Goal: Task Accomplishment & Management: Complete application form

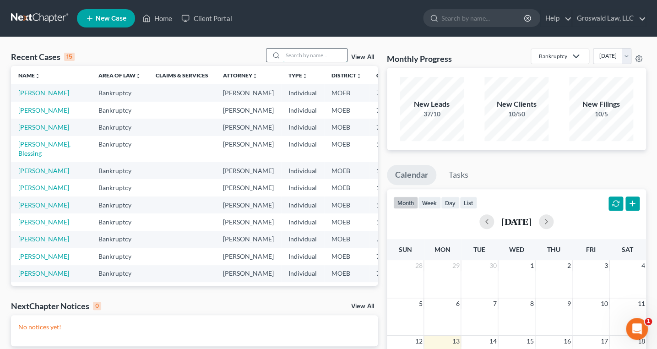
click at [301, 56] on input "search" at bounding box center [315, 55] width 64 height 13
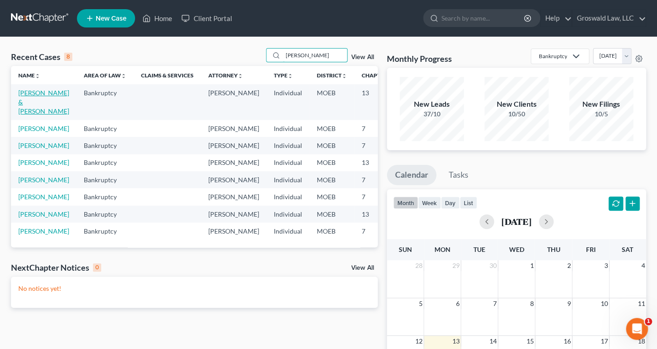
type input "[PERSON_NAME]"
click at [26, 104] on link "[PERSON_NAME] & [PERSON_NAME]" at bounding box center [43, 102] width 51 height 26
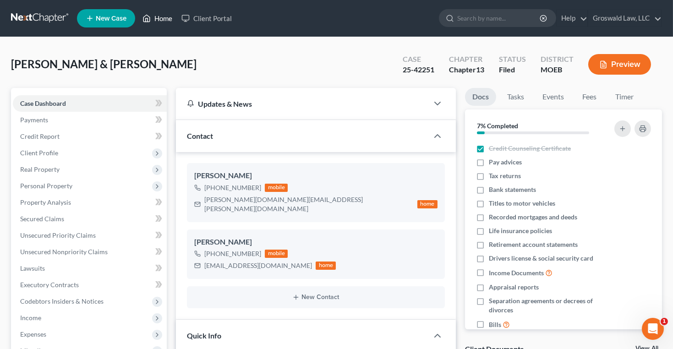
click at [157, 16] on link "Home" at bounding box center [157, 18] width 39 height 16
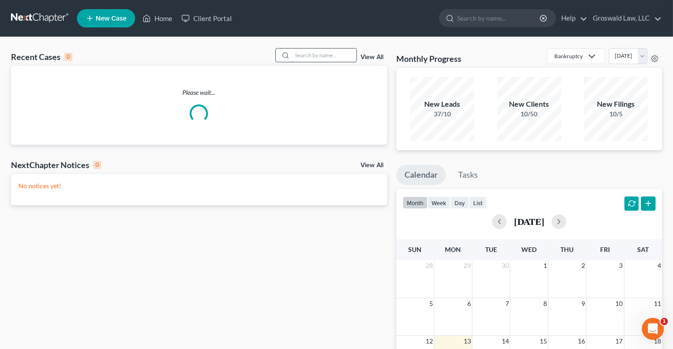
click at [307, 53] on input "search" at bounding box center [324, 55] width 64 height 13
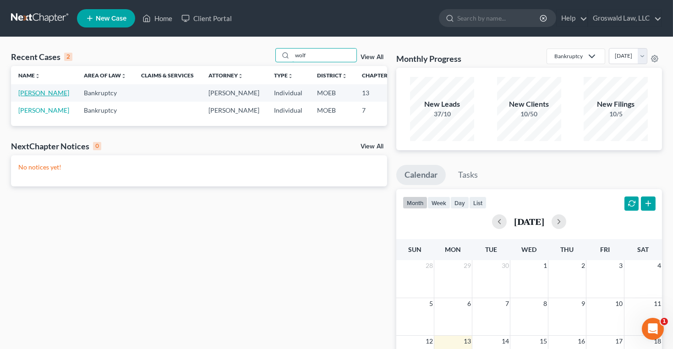
type input "wolf"
click at [36, 97] on link "[PERSON_NAME]" at bounding box center [43, 93] width 51 height 8
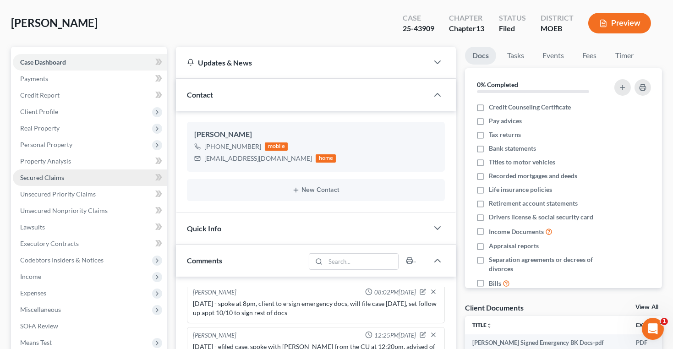
scroll to position [208, 0]
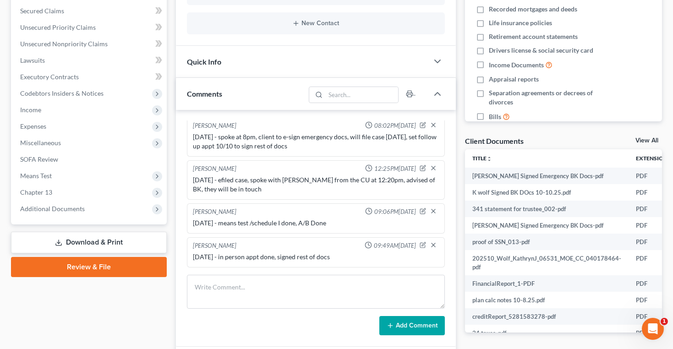
click at [91, 237] on link "Download & Print" at bounding box center [89, 243] width 156 height 22
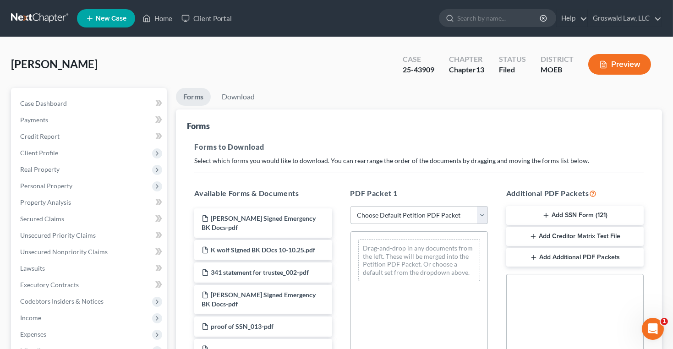
click at [410, 217] on select "Choose Default Petition PDF Packet Complete Bankruptcy Petition (all forms and …" at bounding box center [418, 215] width 137 height 18
drag, startPoint x: 359, startPoint y: 143, endPoint x: 334, endPoint y: 143, distance: 24.3
click at [359, 143] on h5 "Forms to Download" at bounding box center [418, 147] width 449 height 11
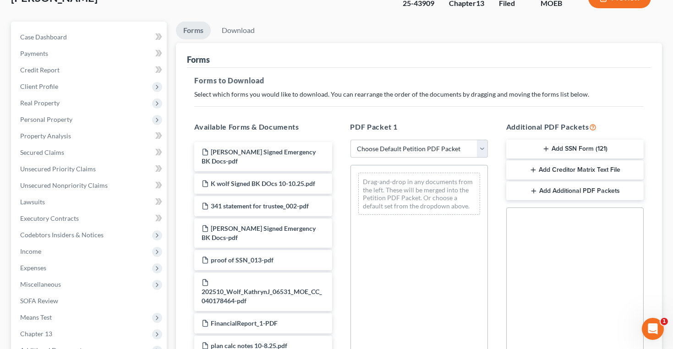
scroll to position [216, 0]
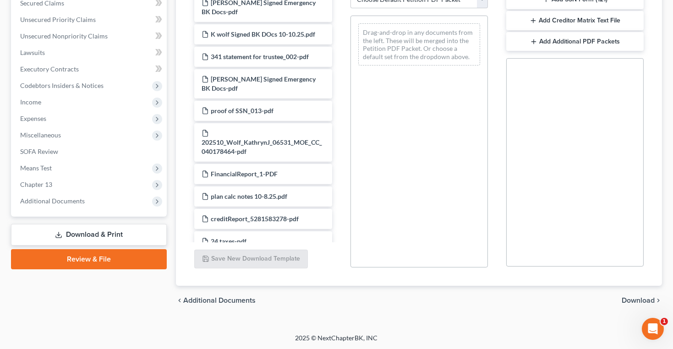
click at [109, 258] on link "Review & File" at bounding box center [89, 259] width 156 height 20
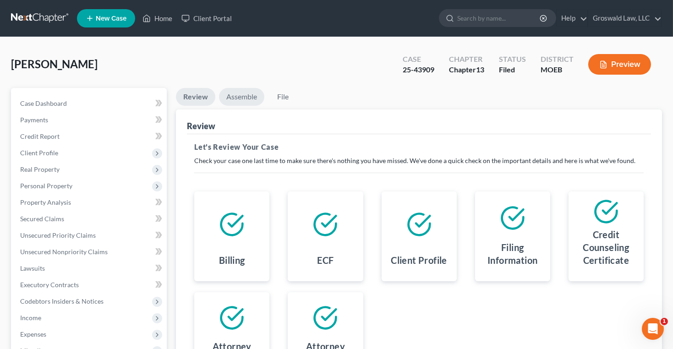
click at [232, 98] on link "Assemble" at bounding box center [241, 97] width 45 height 18
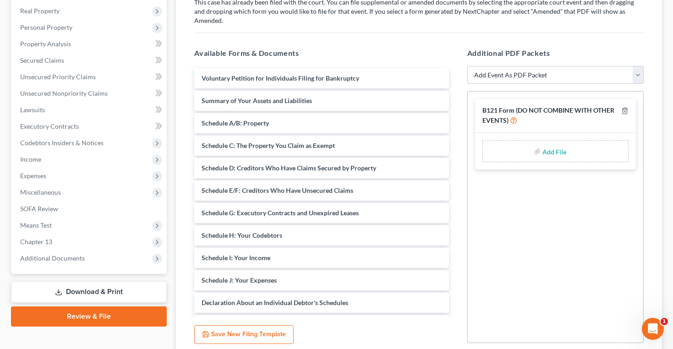
scroll to position [166, 0]
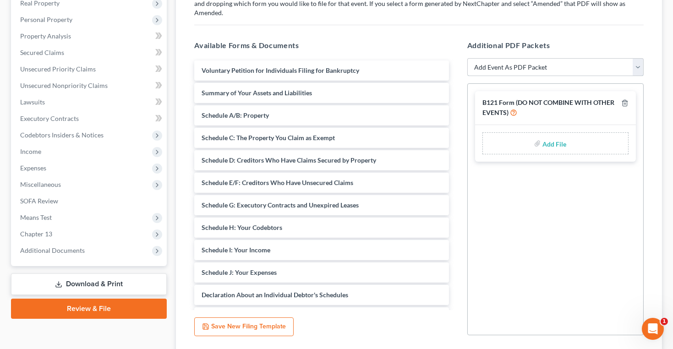
click at [522, 61] on select "Add Event As PDF Packet Amended List of Creditors and Verification of Matrix Am…" at bounding box center [555, 67] width 176 height 18
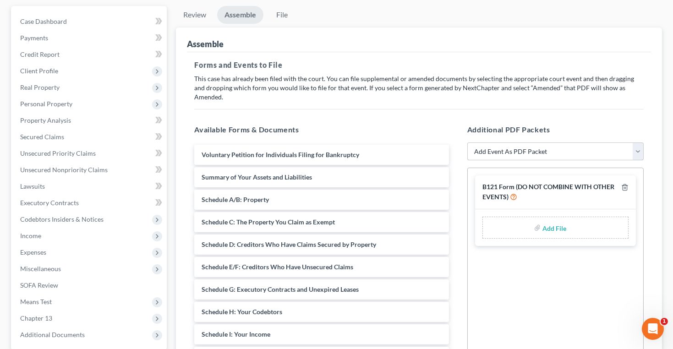
scroll to position [41, 0]
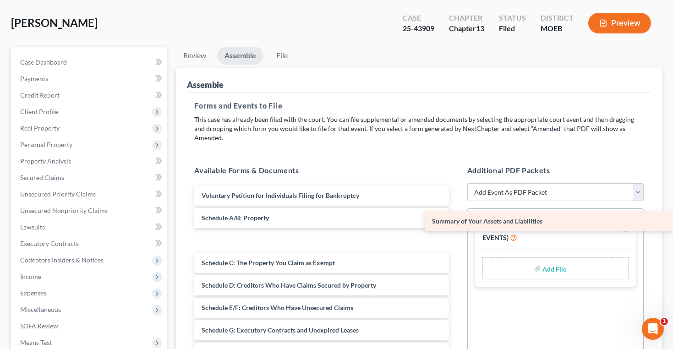
drag, startPoint x: 272, startPoint y: 207, endPoint x: 563, endPoint y: 211, distance: 291.4
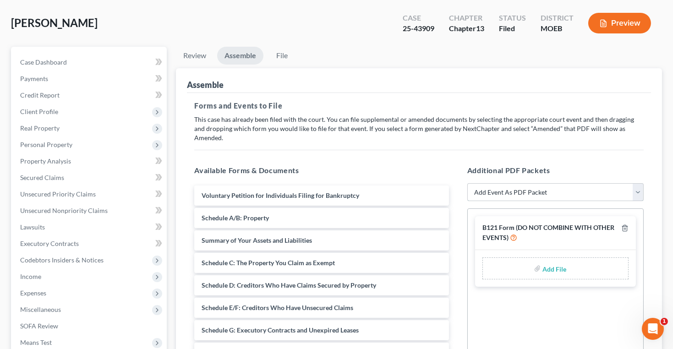
click at [489, 185] on select "Add Event As PDF Packet Amended List of Creditors and Verification of Matrix Am…" at bounding box center [555, 192] width 176 height 18
select select "34"
click at [467, 183] on select "Add Event As PDF Packet Amended List of Creditors and Verification of Matrix Am…" at bounding box center [555, 192] width 176 height 18
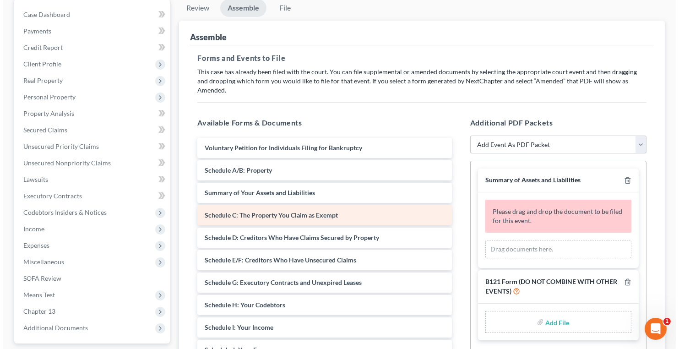
scroll to position [0, 0]
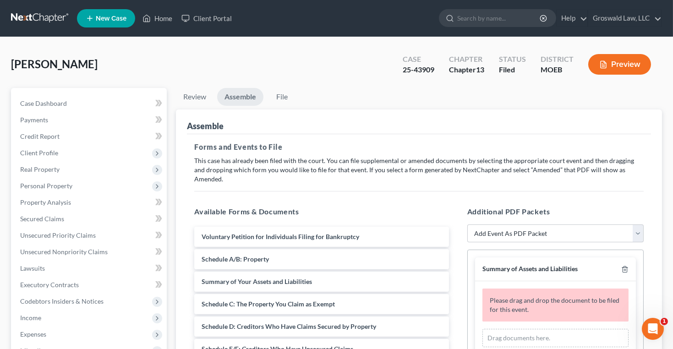
click at [600, 66] on icon "button" at bounding box center [603, 64] width 8 height 8
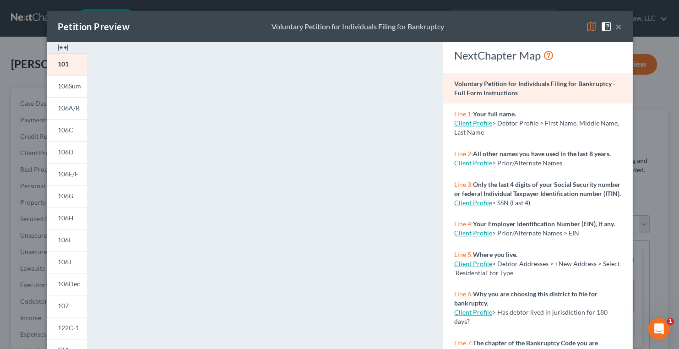
drag, startPoint x: 59, startPoint y: 44, endPoint x: 70, endPoint y: 44, distance: 11.0
click at [59, 44] on img at bounding box center [63, 47] width 11 height 11
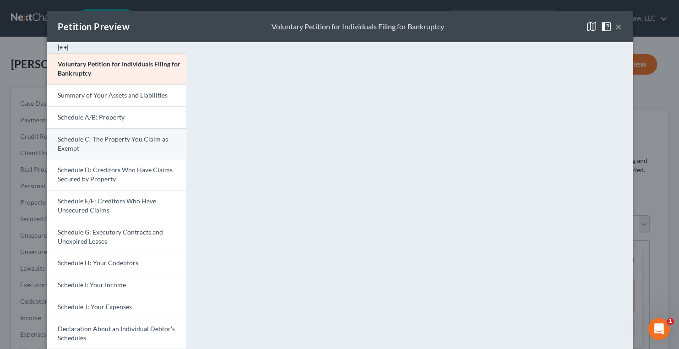
drag, startPoint x: 97, startPoint y: 138, endPoint x: 96, endPoint y: 133, distance: 5.1
click at [98, 139] on span "Schedule C: The Property You Claim as Exempt" at bounding box center [113, 143] width 110 height 17
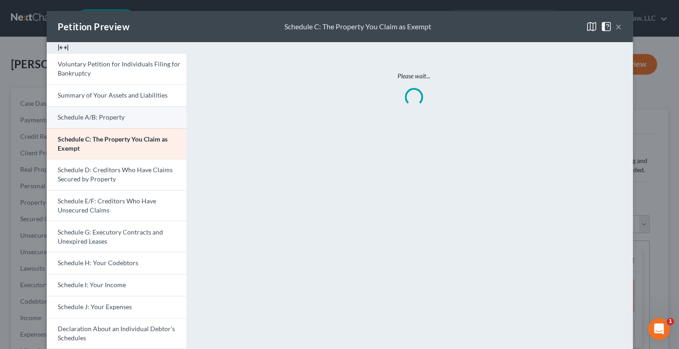
click at [96, 115] on span "Schedule A/B: Property" at bounding box center [91, 117] width 67 height 8
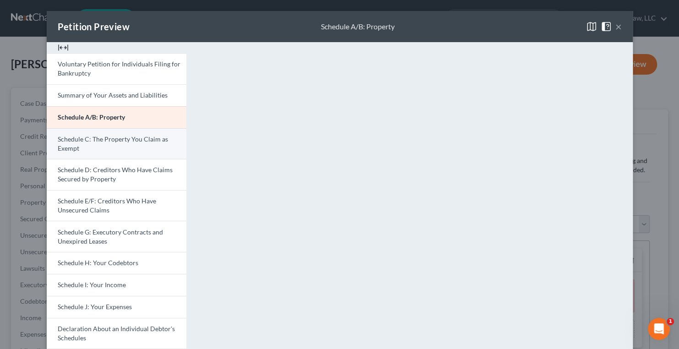
click at [89, 142] on span "Schedule C: The Property You Claim as Exempt" at bounding box center [113, 143] width 110 height 17
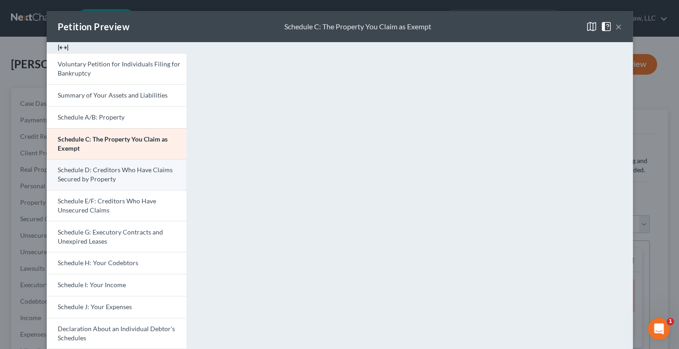
click at [69, 173] on span "Schedule D: Creditors Who Have Claims Secured by Property" at bounding box center [115, 174] width 115 height 17
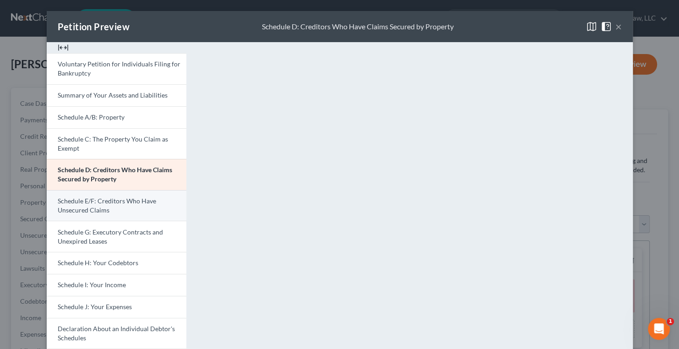
click at [69, 197] on span "Schedule E/F: Creditors Who Have Unsecured Claims" at bounding box center [107, 205] width 98 height 17
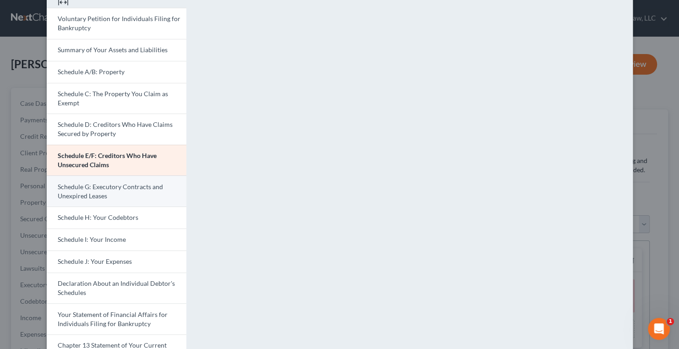
scroll to position [125, 0]
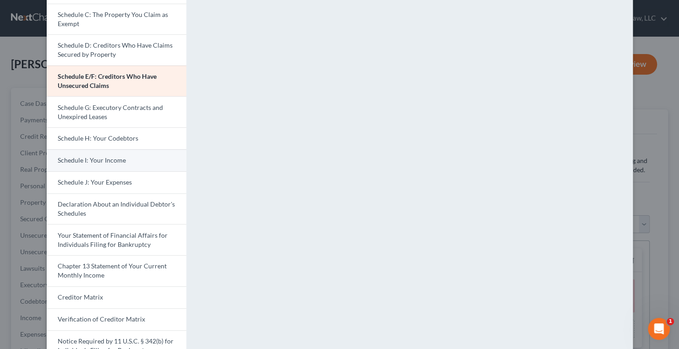
click at [89, 164] on link "Schedule I: Your Income" at bounding box center [117, 160] width 140 height 22
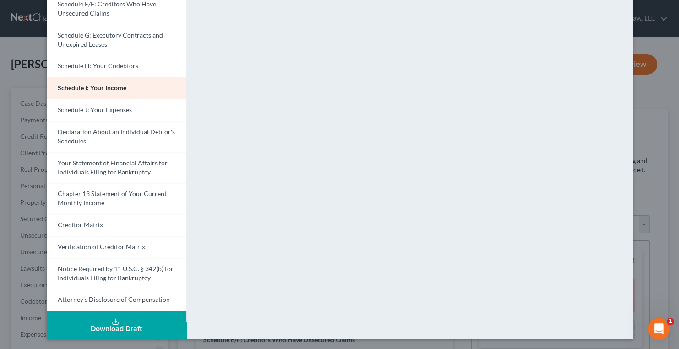
scroll to position [197, 0]
click at [119, 110] on span "Schedule J: Your Expenses" at bounding box center [95, 110] width 74 height 8
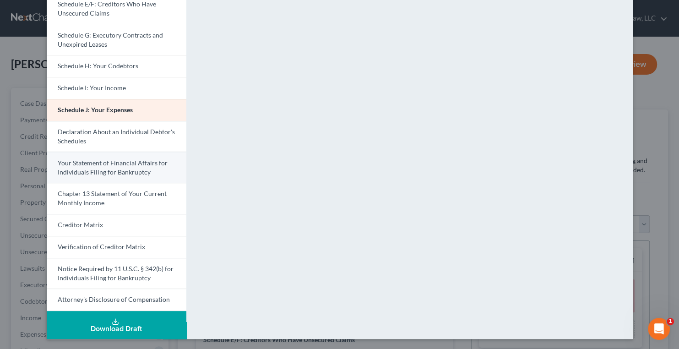
click at [82, 169] on span "Your Statement of Financial Affairs for Individuals Filing for Bankruptcy" at bounding box center [113, 167] width 110 height 17
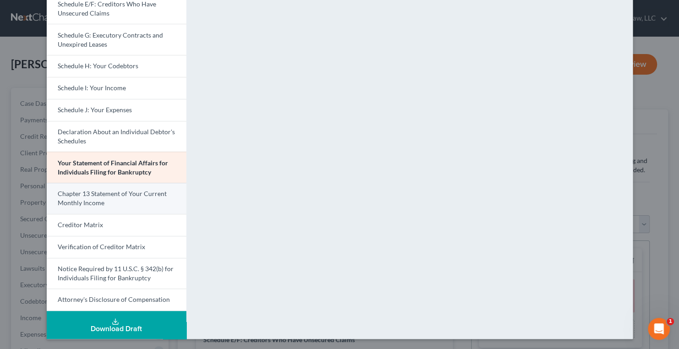
click at [78, 193] on span "Chapter 13 Statement of Your Current Monthly Income" at bounding box center [112, 198] width 109 height 17
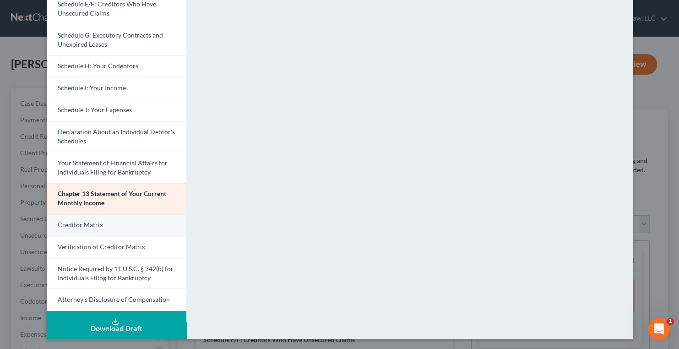
click at [124, 224] on link "Creditor Matrix" at bounding box center [117, 225] width 140 height 22
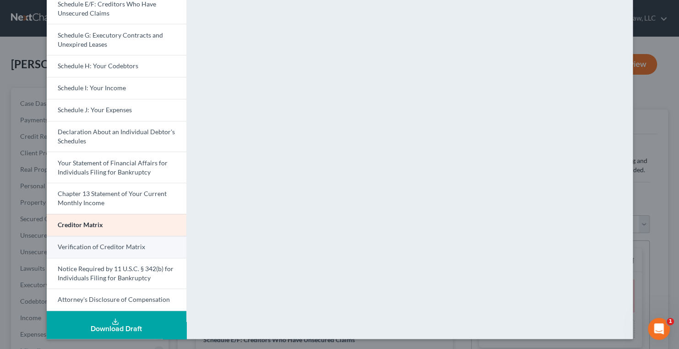
click at [105, 243] on span "Verification of Creditor Matrix" at bounding box center [101, 247] width 87 height 8
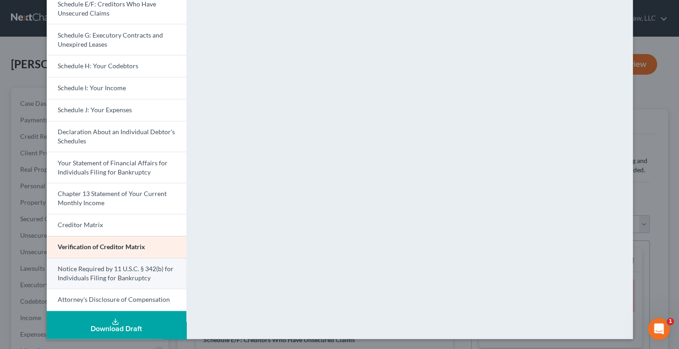
click at [77, 268] on span "Notice Required by 11 U.S.C. § 342(b) for Individuals Filing for Bankruptcy" at bounding box center [116, 273] width 116 height 17
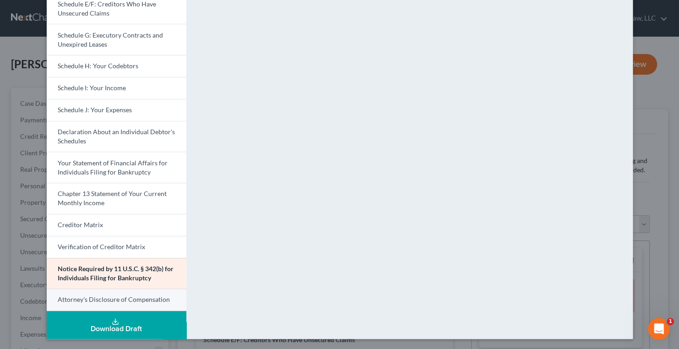
click at [99, 296] on span "Attorney's Disclosure of Compensation" at bounding box center [114, 299] width 112 height 8
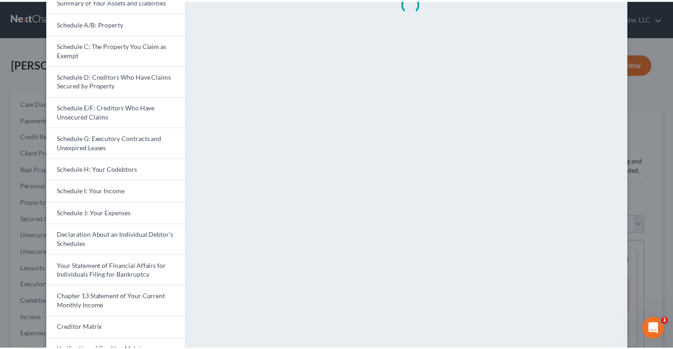
scroll to position [0, 0]
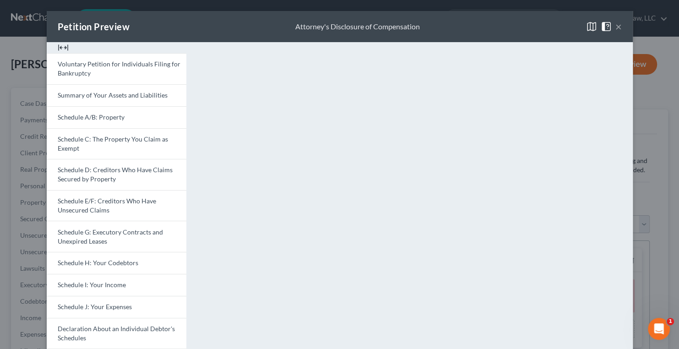
click at [616, 26] on button "×" at bounding box center [619, 26] width 6 height 11
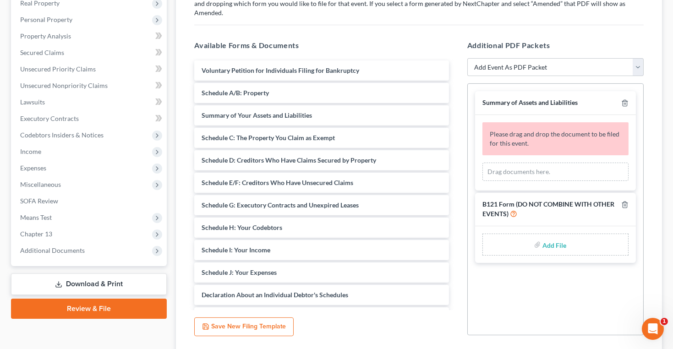
scroll to position [208, 0]
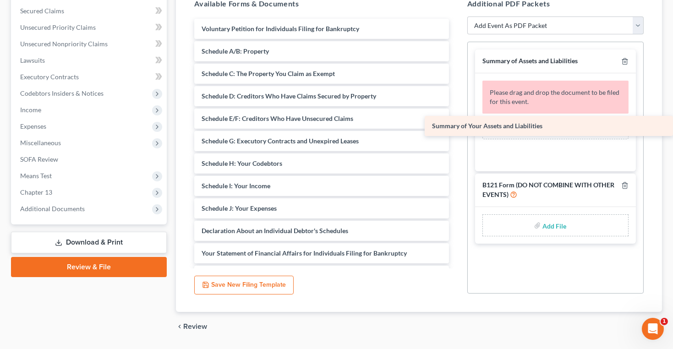
drag, startPoint x: 244, startPoint y: 66, endPoint x: 612, endPoint y: 114, distance: 370.5
click at [456, 114] on div "Summary of Your Assets and Liabilities Voluntary Petition for Individuals Filin…" at bounding box center [321, 332] width 269 height 626
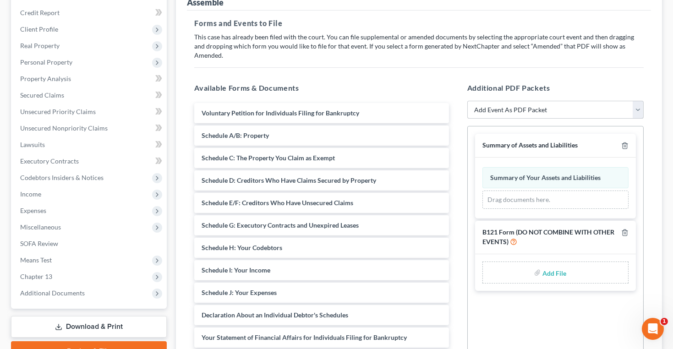
scroll to position [83, 0]
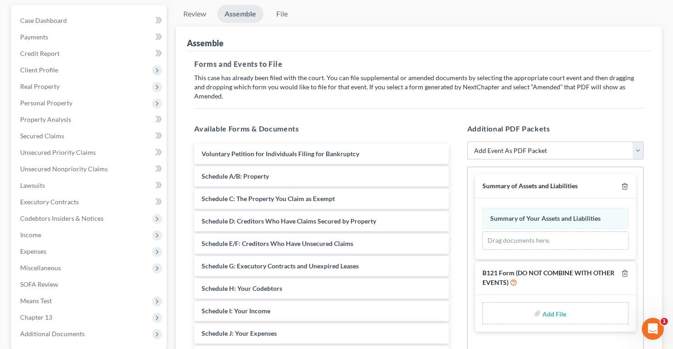
click at [563, 143] on select "Add Event As PDF Packet Amended List of Creditors and Verification of Matrix Am…" at bounding box center [555, 151] width 176 height 18
select select "20"
click at [467, 142] on select "Add Event As PDF Packet Amended List of Creditors and Verification of Matrix Am…" at bounding box center [555, 151] width 176 height 18
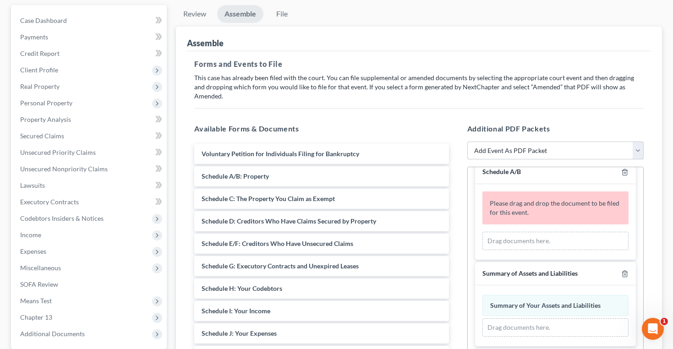
scroll to position [21, 0]
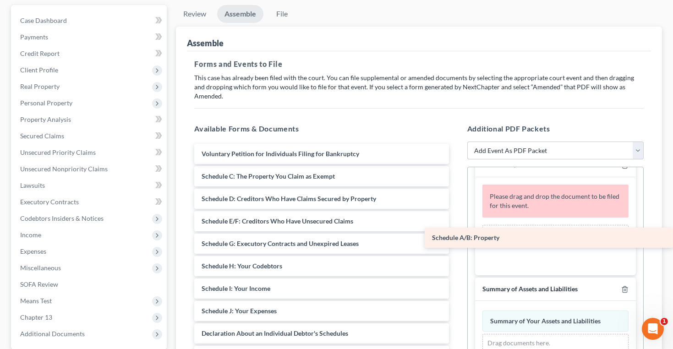
drag, startPoint x: 235, startPoint y: 167, endPoint x: 519, endPoint y: 239, distance: 293.0
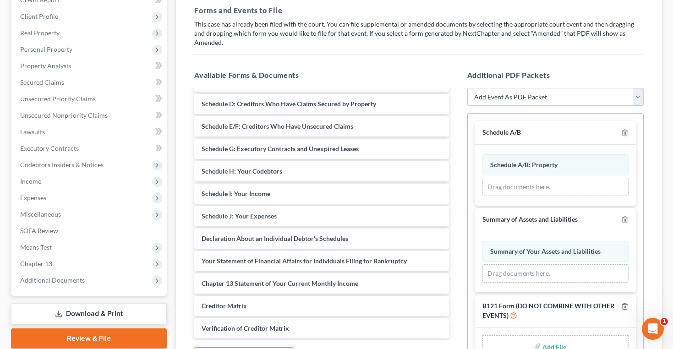
scroll to position [125, 0]
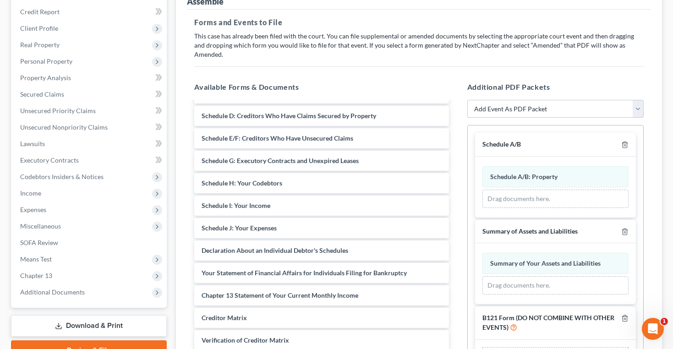
click at [512, 100] on select "Add Event As PDF Packet Amended List of Creditors and Verification of Matrix Am…" at bounding box center [555, 109] width 176 height 18
select select "21"
click at [467, 100] on select "Add Event As PDF Packet Amended List of Creditors and Verification of Matrix Am…" at bounding box center [555, 109] width 176 height 18
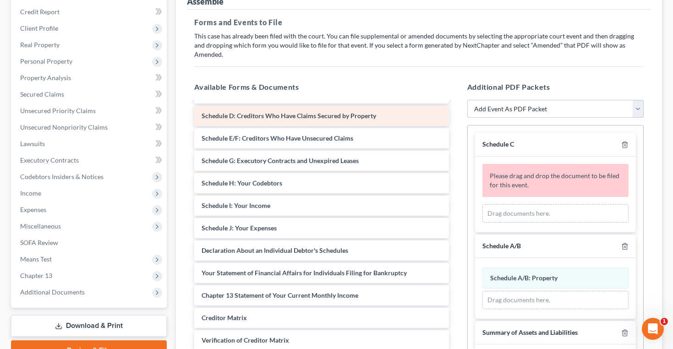
scroll to position [0, 0]
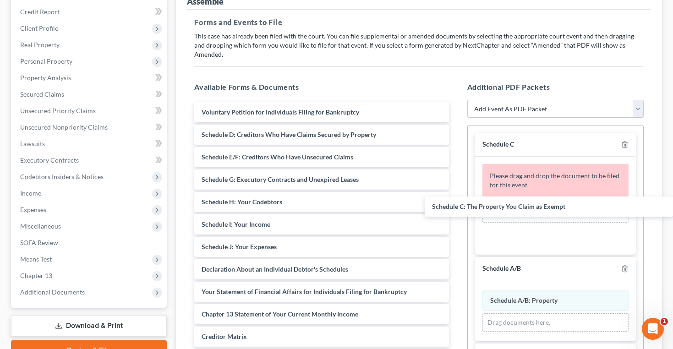
drag, startPoint x: 254, startPoint y: 123, endPoint x: 567, endPoint y: 185, distance: 318.9
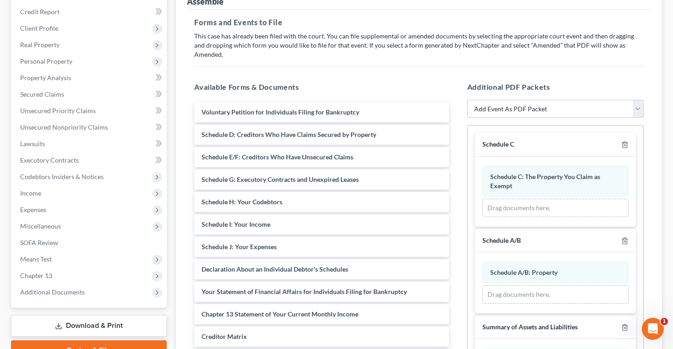
click at [515, 100] on select "Add Event As PDF Packet Amended List of Creditors and Verification of Matrix Am…" at bounding box center [555, 109] width 176 height 18
select select "22"
click at [467, 100] on select "Add Event As PDF Packet Amended List of Creditors and Verification of Matrix Am…" at bounding box center [555, 109] width 176 height 18
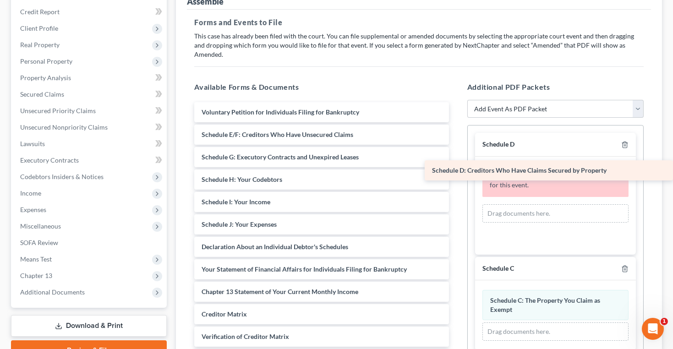
drag, startPoint x: 253, startPoint y: 124, endPoint x: 521, endPoint y: 170, distance: 271.5
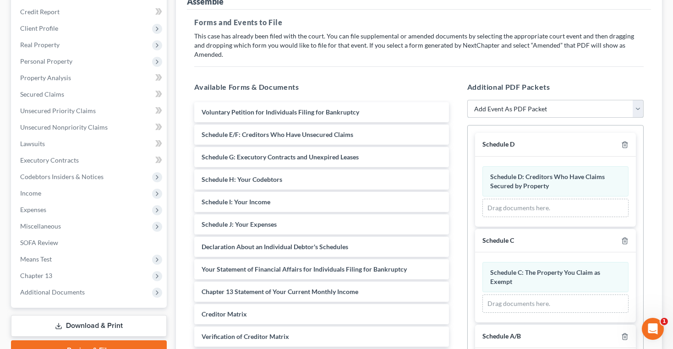
click at [508, 100] on select "Add Event As PDF Packet Amended List of Creditors and Verification of Matrix Am…" at bounding box center [555, 109] width 176 height 18
select select "23"
click at [467, 100] on select "Add Event As PDF Packet Amended List of Creditors and Verification of Matrix Am…" at bounding box center [555, 109] width 176 height 18
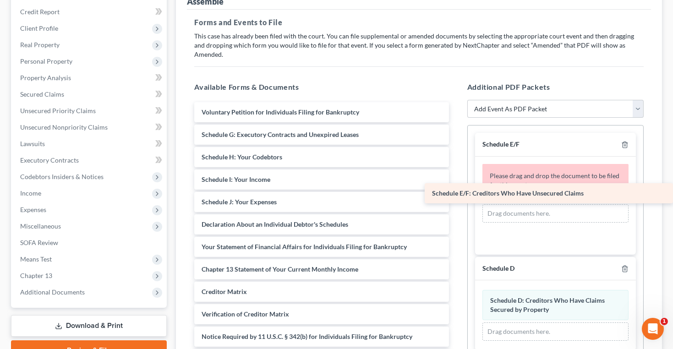
drag, startPoint x: 226, startPoint y: 128, endPoint x: 525, endPoint y: 189, distance: 305.8
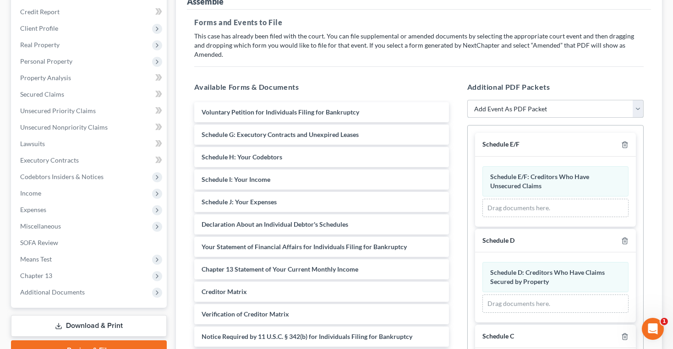
click at [525, 100] on select "Add Event As PDF Packet Amended List of Creditors and Verification of Matrix Am…" at bounding box center [555, 109] width 176 height 18
select select "24"
click at [467, 100] on select "Add Event As PDF Packet Amended List of Creditors and Verification of Matrix Am…" at bounding box center [555, 109] width 176 height 18
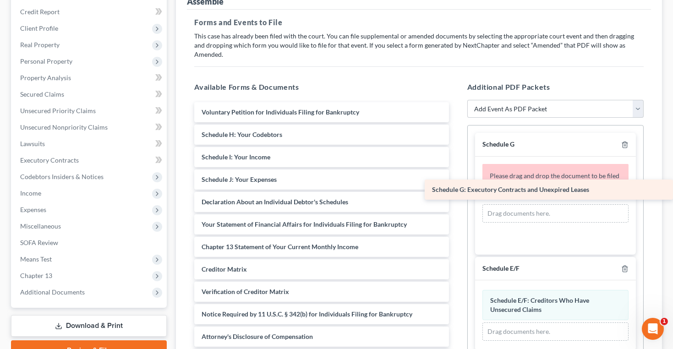
drag, startPoint x: 317, startPoint y: 123, endPoint x: 600, endPoint y: 186, distance: 290.1
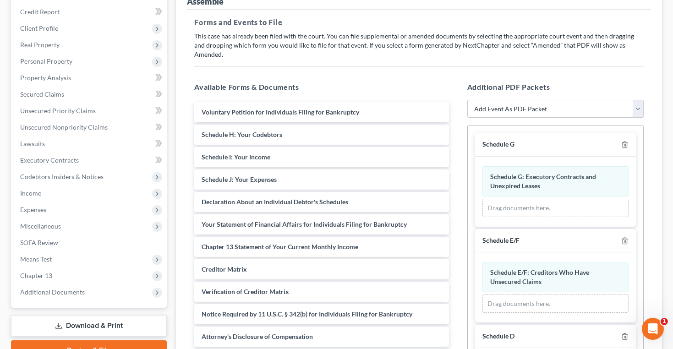
click at [512, 100] on select "Add Event As PDF Packet Amended List of Creditors and Verification of Matrix Am…" at bounding box center [555, 109] width 176 height 18
select select "25"
click at [467, 100] on select "Add Event As PDF Packet Amended List of Creditors and Verification of Matrix Am…" at bounding box center [555, 109] width 176 height 18
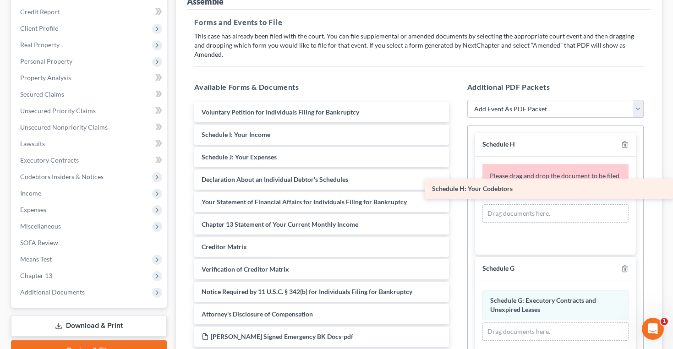
drag, startPoint x: 245, startPoint y: 126, endPoint x: 525, endPoint y: 169, distance: 283.7
click at [456, 170] on div "Schedule H: Your Codebtors Voluntary Petition for Individuals Filing for Bankru…" at bounding box center [321, 348] width 269 height 492
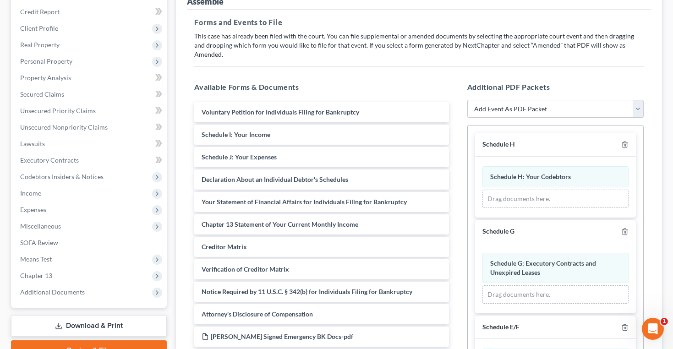
click at [517, 100] on select "Add Event As PDF Packet Amended List of Creditors and Verification of Matrix Am…" at bounding box center [555, 109] width 176 height 18
select select "26"
click at [467, 100] on select "Add Event As PDF Packet Amended List of Creditors and Verification of Matrix Am…" at bounding box center [555, 109] width 176 height 18
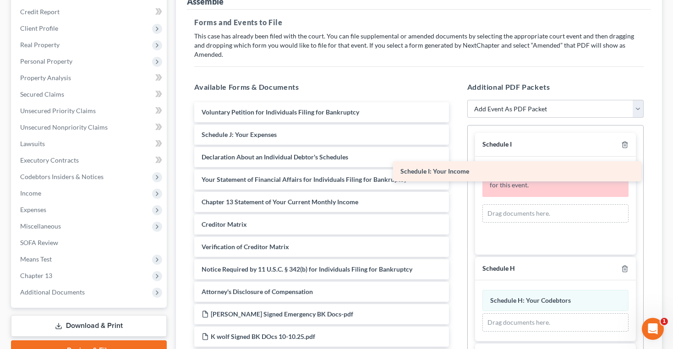
drag, startPoint x: 284, startPoint y: 126, endPoint x: 517, endPoint y: 179, distance: 238.9
click at [456, 180] on div "Schedule I: Your Income Voluntary Petition for Individuals Filing for Bankruptc…" at bounding box center [321, 336] width 269 height 469
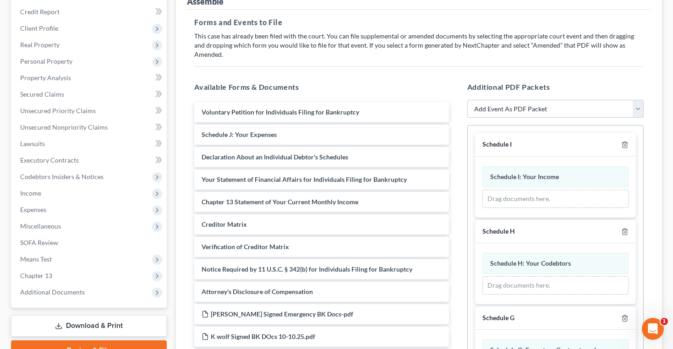
click at [549, 100] on select "Add Event As PDF Packet Amended List of Creditors and Verification of Matrix Am…" at bounding box center [555, 109] width 176 height 18
select select "27"
click at [467, 100] on select "Add Event As PDF Packet Amended List of Creditors and Verification of Matrix Am…" at bounding box center [555, 109] width 176 height 18
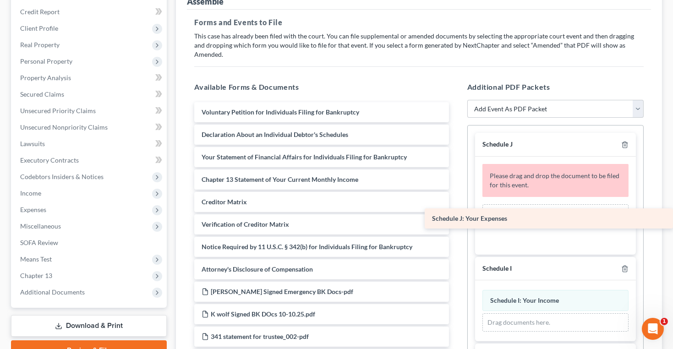
drag, startPoint x: 260, startPoint y: 126, endPoint x: 556, endPoint y: 212, distance: 307.6
click at [456, 211] on div "Schedule J: Your Expenses Voluntary Petition for Individuals Filing for Bankrup…" at bounding box center [321, 325] width 269 height 447
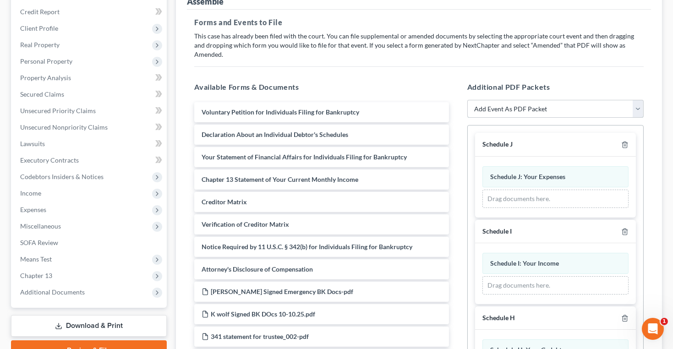
click at [506, 103] on select "Add Event As PDF Packet Amended List of Creditors and Verification of Matrix Am…" at bounding box center [555, 109] width 176 height 18
click at [449, 74] on div "Available Forms & Documents Voluntary Petition for Individuals Filing for Bankr…" at bounding box center [321, 229] width 273 height 311
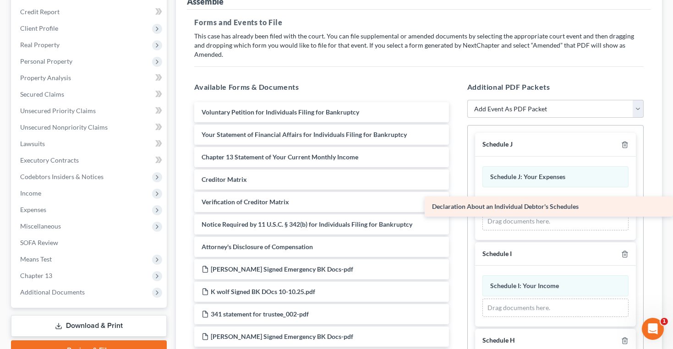
drag, startPoint x: 284, startPoint y: 119, endPoint x: 568, endPoint y: 202, distance: 296.2
click at [456, 202] on div "Declaration About an Individual Debtor's Schedules Voluntary Petition for Indiv…" at bounding box center [321, 314] width 269 height 424
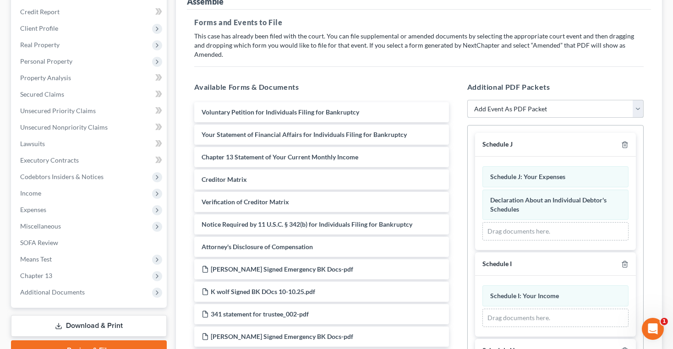
click at [525, 100] on select "Add Event As PDF Packet Amended List of Creditors and Verification of Matrix Am…" at bounding box center [555, 109] width 176 height 18
select select "31"
click at [467, 100] on select "Add Event As PDF Packet Amended List of Creditors and Verification of Matrix Am…" at bounding box center [555, 109] width 176 height 18
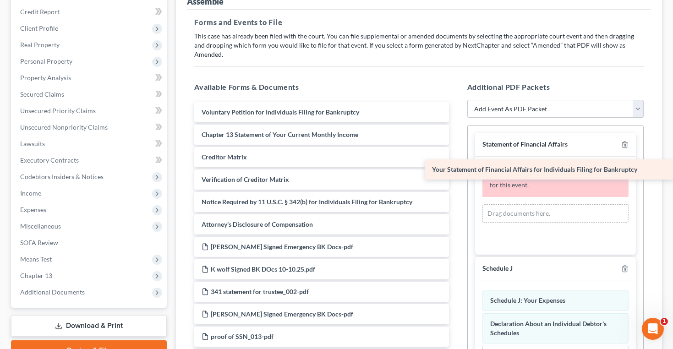
drag, startPoint x: 278, startPoint y: 126, endPoint x: 542, endPoint y: 171, distance: 268.1
click at [456, 171] on div "Your Statement of Financial Affairs for Individuals Filing for Bankruptcy Volun…" at bounding box center [321, 303] width 269 height 402
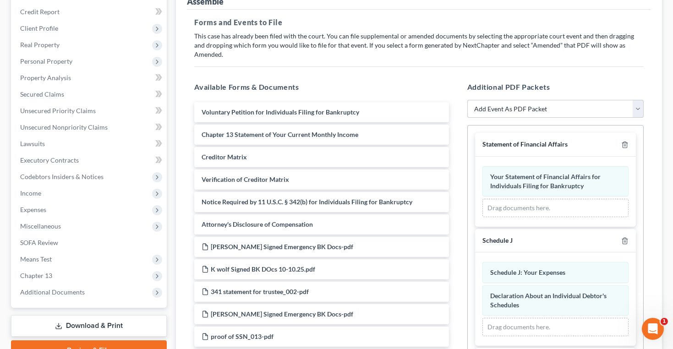
click at [529, 100] on select "Add Event As PDF Packet Amended List of Creditors and Verification of Matrix Am…" at bounding box center [555, 109] width 176 height 18
select select "8"
click at [467, 100] on select "Add Event As PDF Packet Amended List of Creditors and Verification of Matrix Am…" at bounding box center [555, 109] width 176 height 18
select select
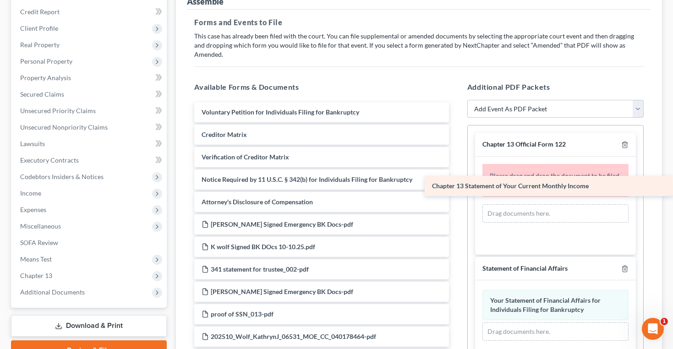
drag, startPoint x: 259, startPoint y: 124, endPoint x: 591, endPoint y: 186, distance: 338.3
click at [456, 186] on div "Chapter 13 Statement of Your Current Monthly Income Voluntary Petition for Indi…" at bounding box center [321, 291] width 269 height 379
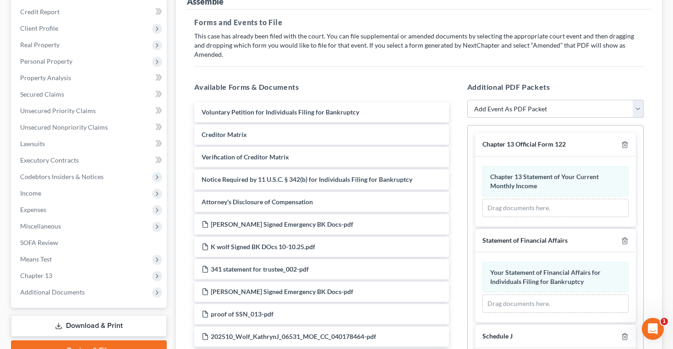
click at [519, 100] on select "Add Event As PDF Packet Amended List of Creditors and Verification of Matrix Am…" at bounding box center [555, 109] width 176 height 18
click at [437, 74] on div "Available Forms & Documents Voluntary Petition for Individuals Filing for Bankr…" at bounding box center [321, 229] width 273 height 311
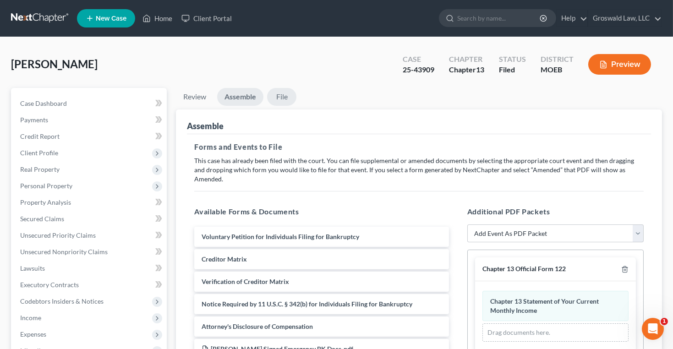
click at [282, 100] on link "File" at bounding box center [281, 97] width 29 height 18
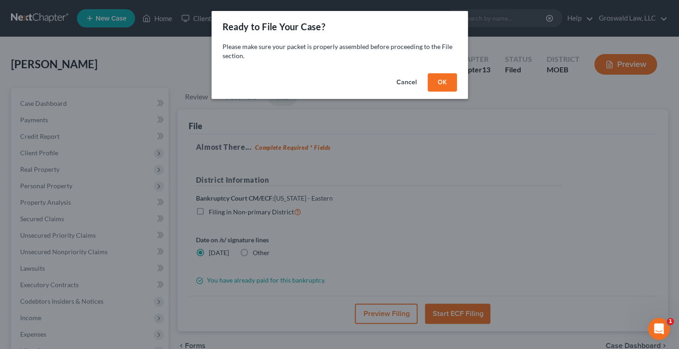
click at [453, 87] on button "OK" at bounding box center [442, 82] width 29 height 18
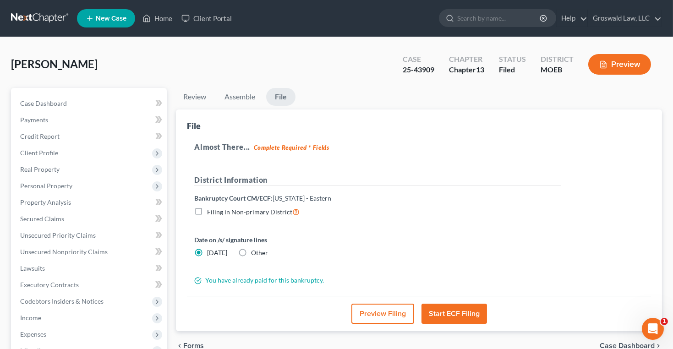
click at [382, 307] on button "Preview Filing" at bounding box center [382, 314] width 63 height 20
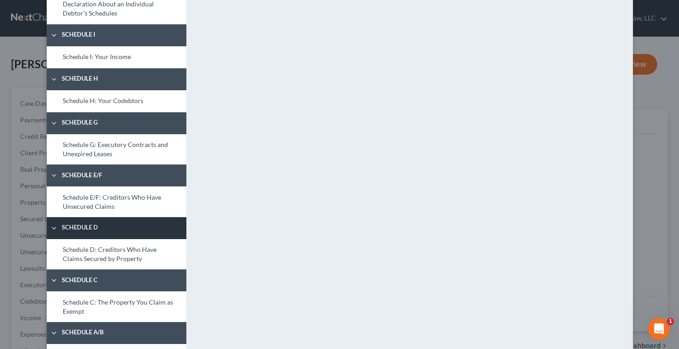
scroll to position [290, 0]
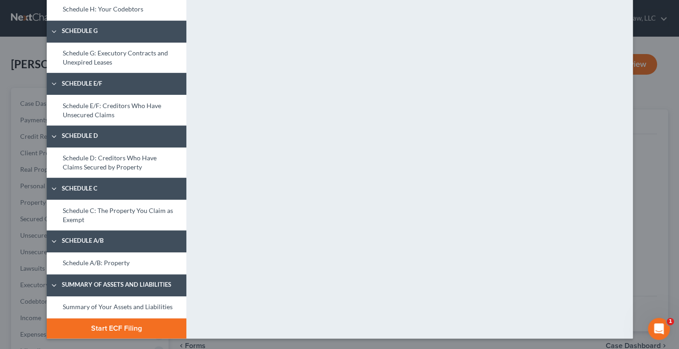
click at [140, 326] on button "Start ECF Filing" at bounding box center [117, 328] width 140 height 20
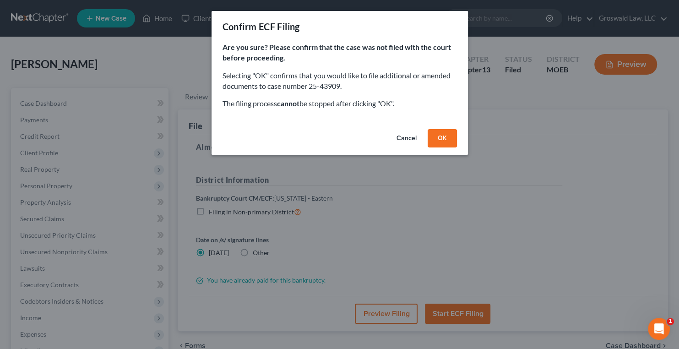
click at [438, 138] on button "OK" at bounding box center [442, 138] width 29 height 18
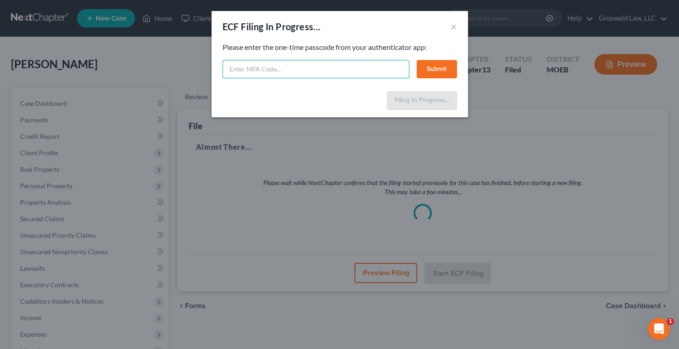
click at [298, 66] on input "text" at bounding box center [316, 69] width 187 height 18
type input "957133"
click at [429, 66] on button "Submit" at bounding box center [437, 69] width 40 height 18
